Goal: Information Seeking & Learning: Stay updated

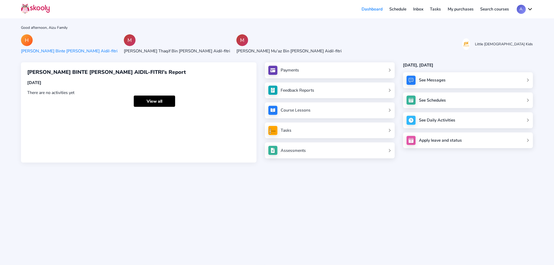
click at [441, 85] on div "See Messages" at bounding box center [468, 80] width 130 height 16
click at [418, 79] on div "See Messages" at bounding box center [468, 80] width 130 height 16
click at [422, 7] on link "Inbox" at bounding box center [418, 9] width 17 height 8
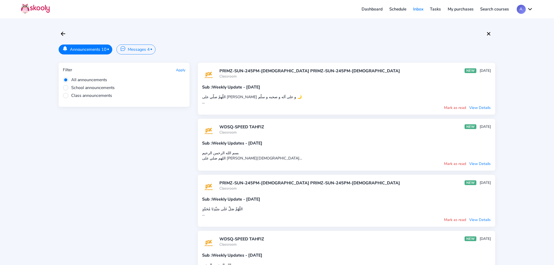
click at [96, 89] on span "School announcements" at bounding box center [89, 88] width 52 height 6
click at [0, 0] on input "School announcements" at bounding box center [0, 0] width 0 height 0
click at [86, 78] on span "All announcements" at bounding box center [85, 80] width 44 height 6
click at [0, 0] on input "All announcements" at bounding box center [0, 0] width 0 height 0
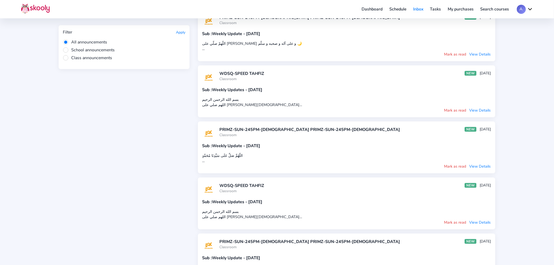
scroll to position [58, 0]
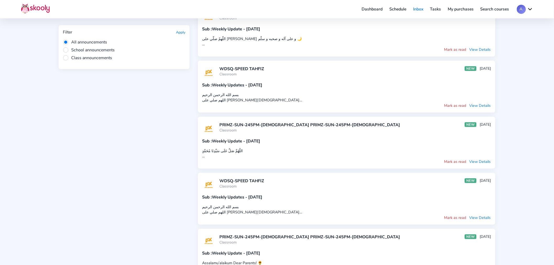
click at [299, 39] on div "اللّهمّ صلّي على سيّدنا محمّد و على آله و صحبه و سلّم 🌙 بسم الله الرحمن الرحيم…" at bounding box center [346, 41] width 289 height 10
click at [244, 33] on div "Sub : Weekly Update - [DATE] اللّهمّ صلّي على سيّدنا محمّد و على آله و صحبه و …" at bounding box center [346, 39] width 289 height 26
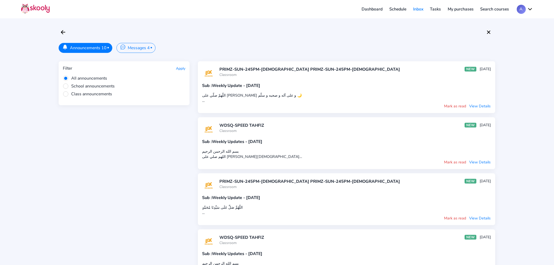
scroll to position [0, 0]
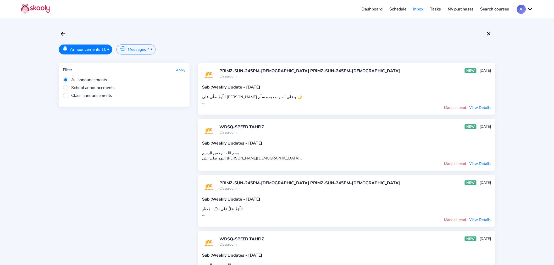
click at [475, 108] on button "View Details" at bounding box center [480, 108] width 22 height 6
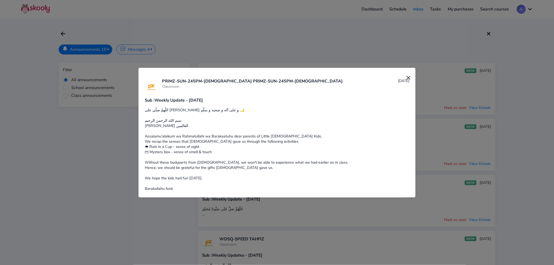
scroll to position [4, 0]
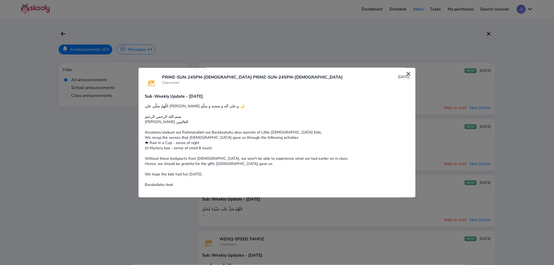
click at [405, 74] on img at bounding box center [408, 73] width 7 height 7
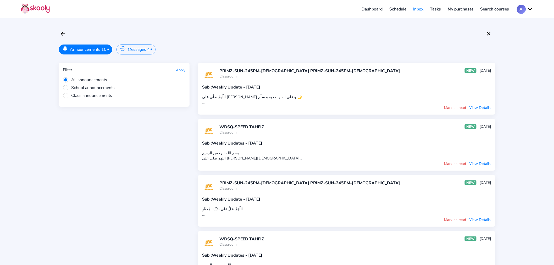
click at [455, 110] on button "Mark as read" at bounding box center [455, 108] width 23 height 6
click at [457, 165] on button "Mark as read" at bounding box center [455, 164] width 23 height 6
click at [455, 109] on button "Mark as read" at bounding box center [455, 108] width 23 height 6
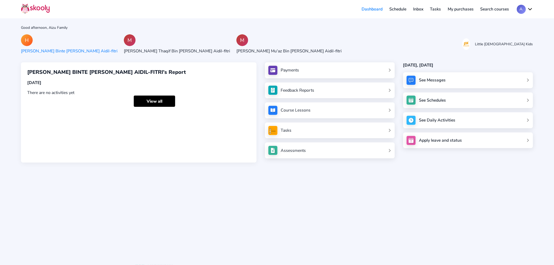
click at [420, 9] on link "Inbox" at bounding box center [418, 9] width 17 height 8
